Goal: Information Seeking & Learning: Learn about a topic

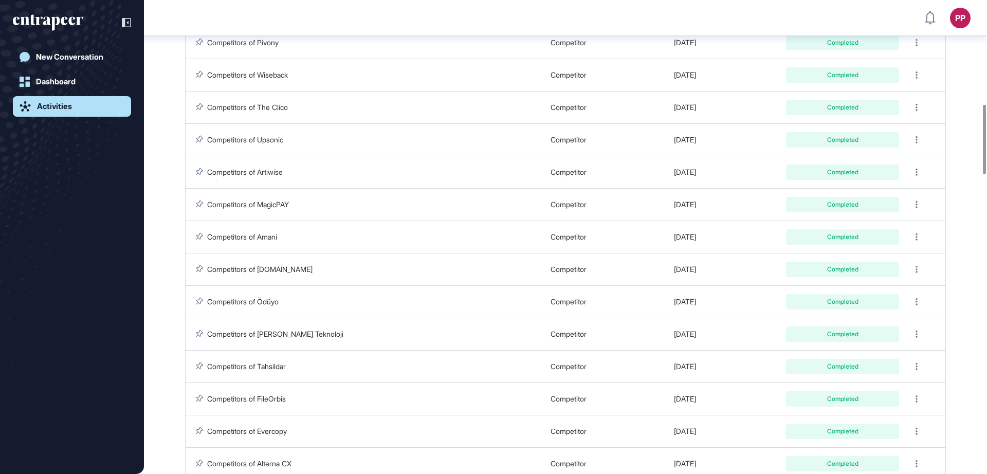
scroll to position [717, 0]
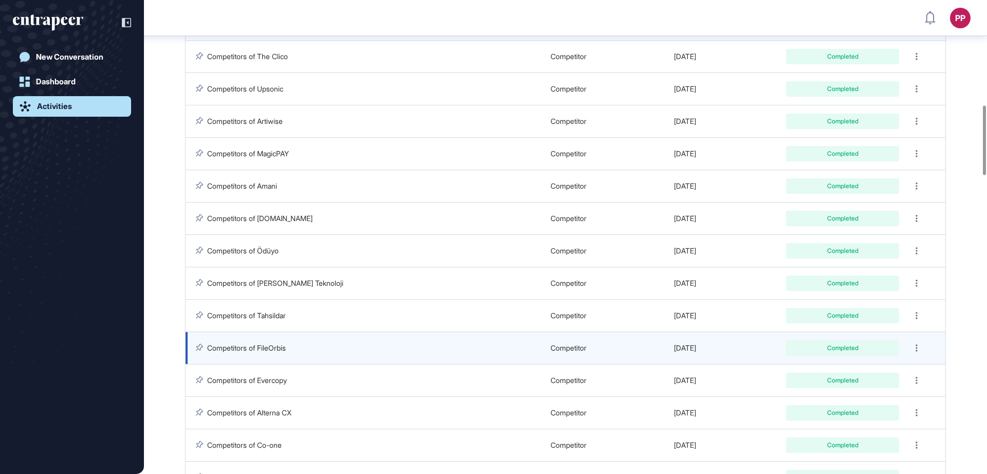
click at [256, 343] on link "Competitors of FileOrbis" at bounding box center [246, 347] width 79 height 9
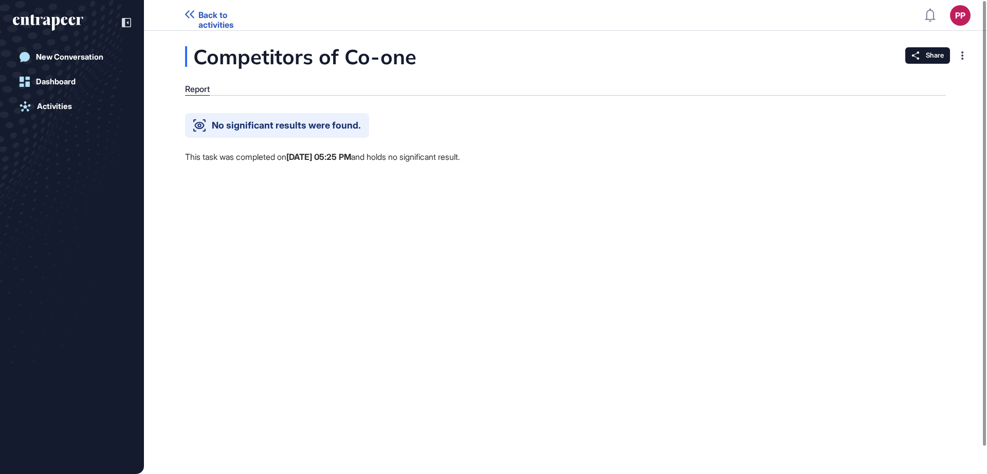
drag, startPoint x: 427, startPoint y: 61, endPoint x: 422, endPoint y: 61, distance: 5.7
click at [422, 61] on div "Competitors of Co-one" at bounding box center [352, 56] width 334 height 21
click at [964, 56] on div at bounding box center [962, 55] width 16 height 16
click at [745, 188] on div "Competitors of Co-one Report No significant results were found. This task was c…" at bounding box center [565, 252] width 843 height 443
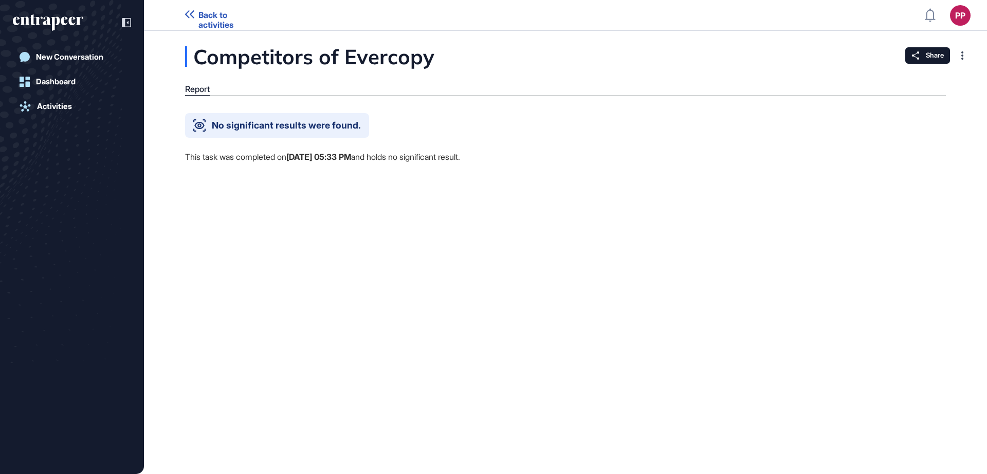
scroll to position [1, 1]
